Goal: Task Accomplishment & Management: Complete application form

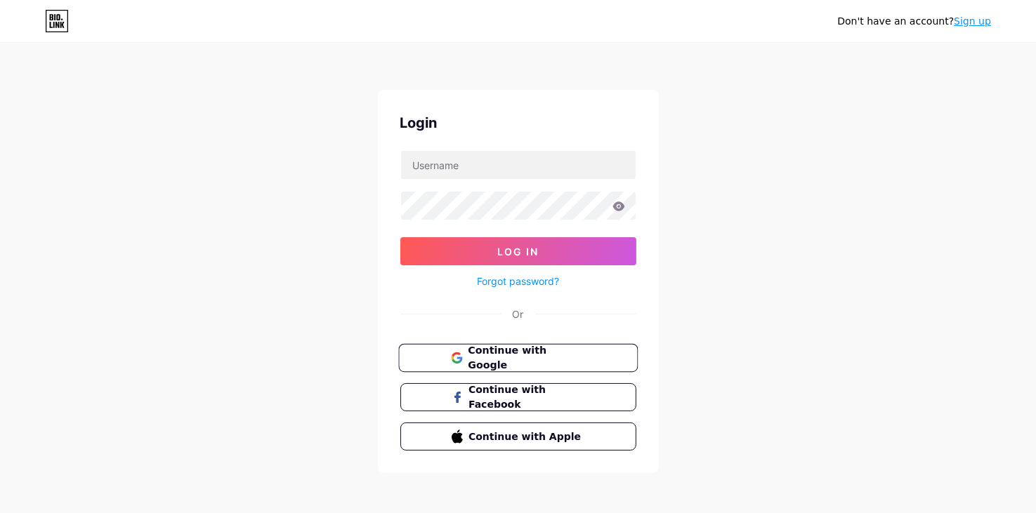
click at [518, 357] on span "Continue with Google" at bounding box center [526, 358] width 117 height 30
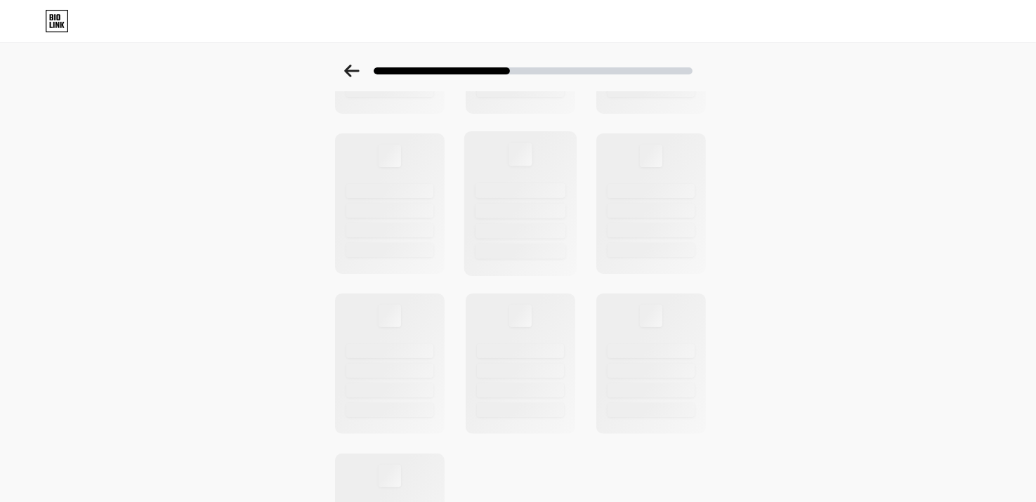
scroll to position [421, 0]
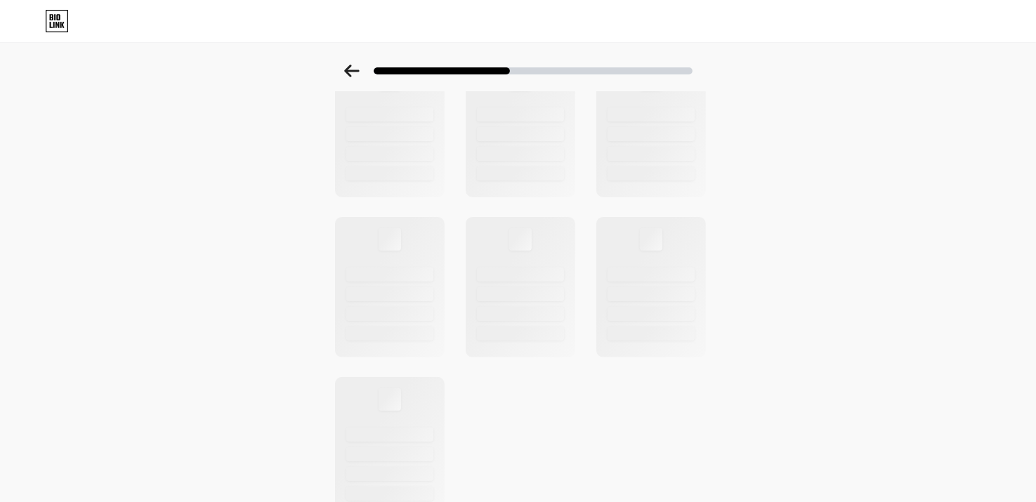
click at [909, 297] on div "Select a theme" at bounding box center [518, 81] width 1036 height 875
